Goal: Task Accomplishment & Management: Manage account settings

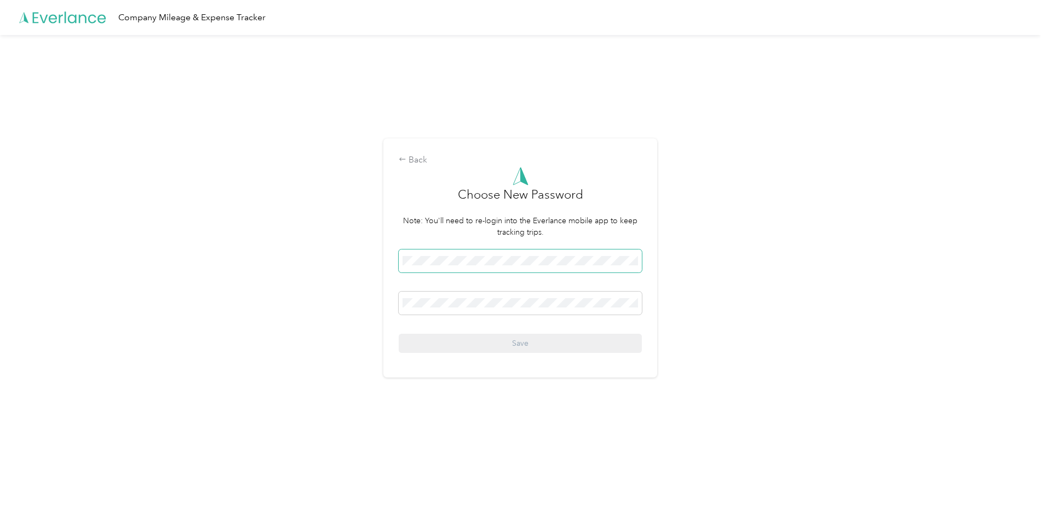
click at [493, 267] on span at bounding box center [520, 261] width 243 height 23
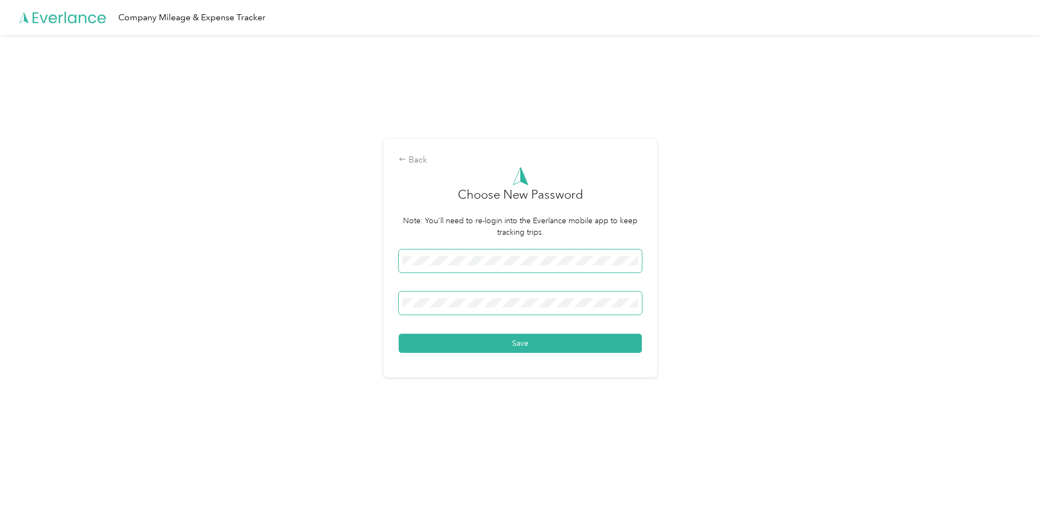
click at [399, 334] on button "Save" at bounding box center [520, 343] width 243 height 19
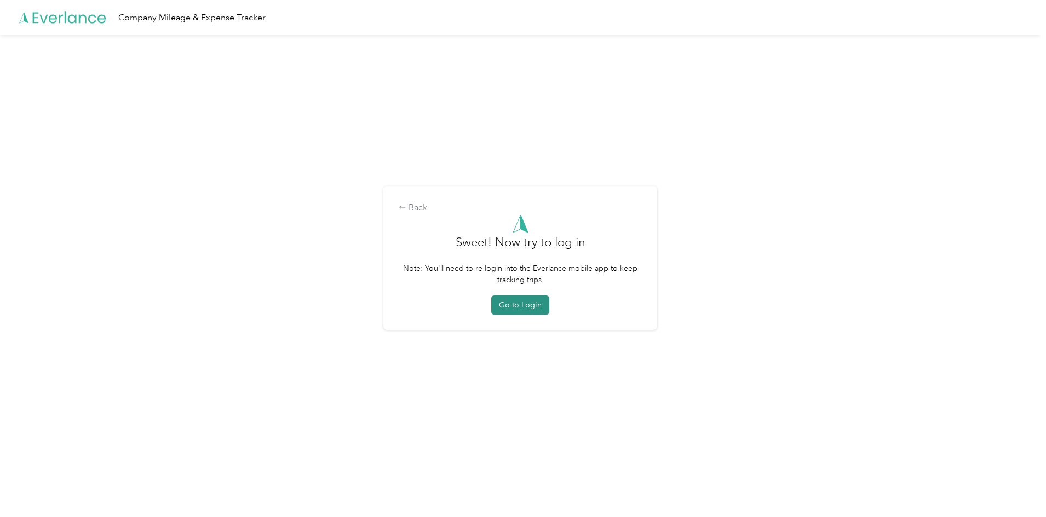
click at [527, 301] on button "Go to Login" at bounding box center [520, 305] width 58 height 19
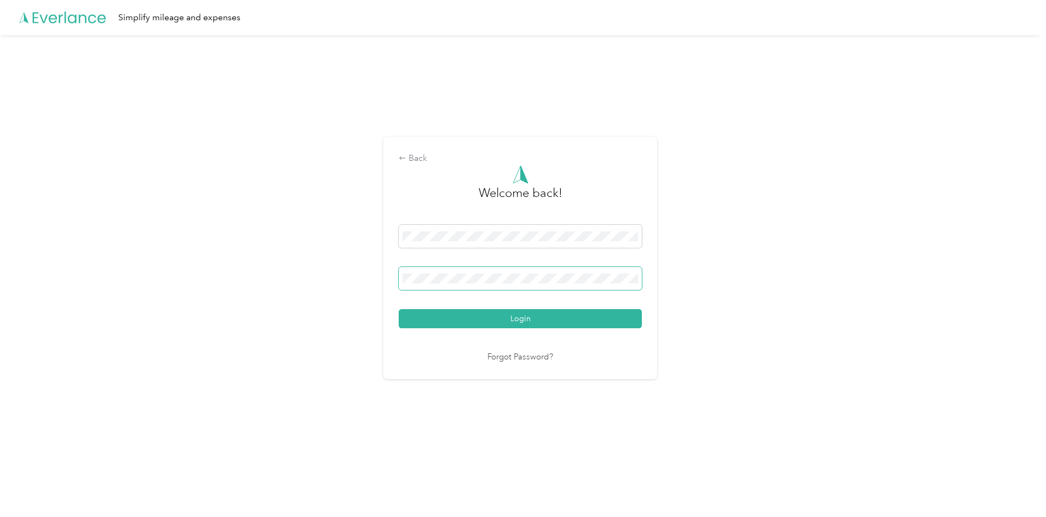
click at [399, 309] on button "Login" at bounding box center [520, 318] width 243 height 19
